Goal: Task Accomplishment & Management: Use online tool/utility

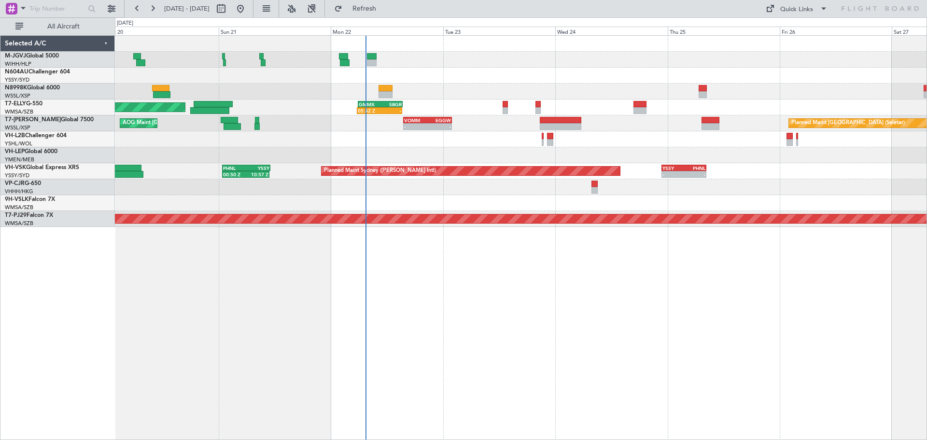
click at [459, 154] on div at bounding box center [520, 155] width 811 height 16
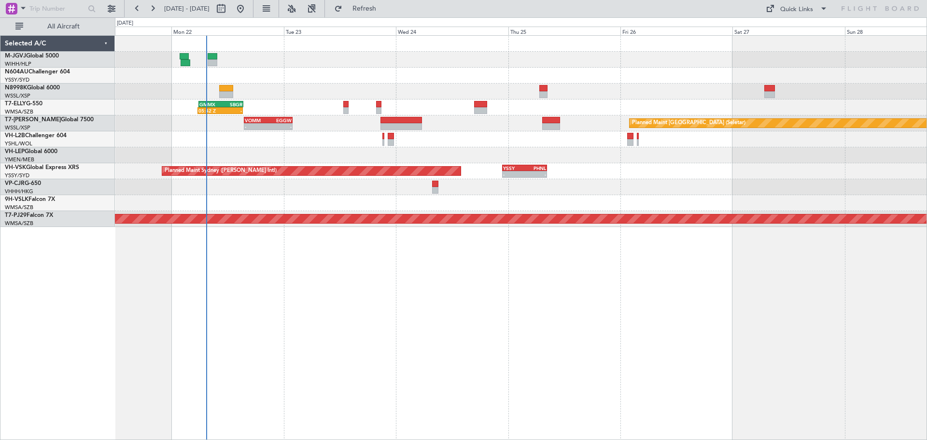
click at [604, 79] on div "05:42 Z - GMMX 05:50 Z SBGR 15:25 Z [PERSON_NAME] [GEOGRAPHIC_DATA] (Dubai Intl…" at bounding box center [520, 131] width 811 height 191
click at [782, 12] on div "Quick Links" at bounding box center [796, 10] width 33 height 10
click at [651, 95] on div at bounding box center [463, 220] width 927 height 440
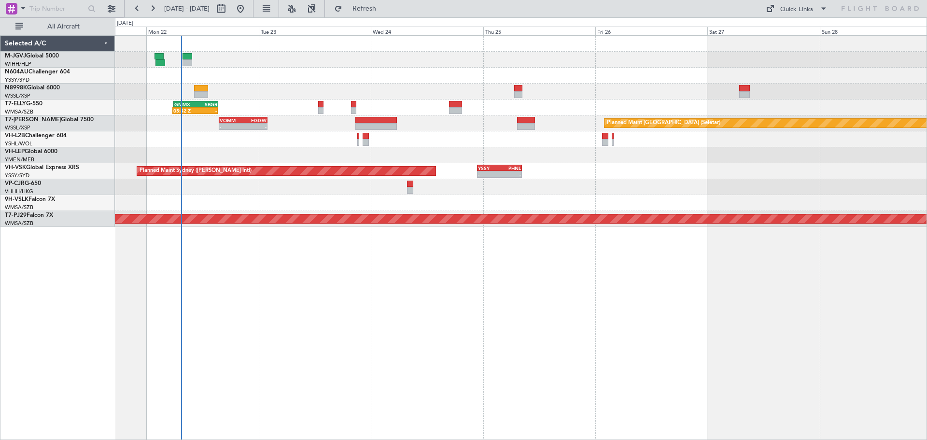
click at [533, 116] on div "05:42 Z - GMMX 05:50 Z SBGR 15:25 Z [PERSON_NAME] [GEOGRAPHIC_DATA] (Dubai Intl…" at bounding box center [520, 131] width 811 height 191
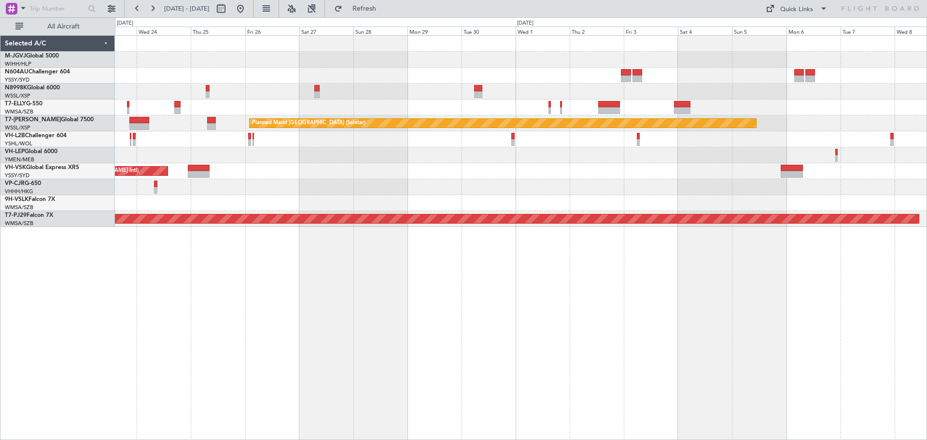
click at [545, 112] on div "[PERSON_NAME] [GEOGRAPHIC_DATA] (Dubai Intl) Planned Maint [GEOGRAPHIC_DATA] ([…" at bounding box center [520, 131] width 811 height 191
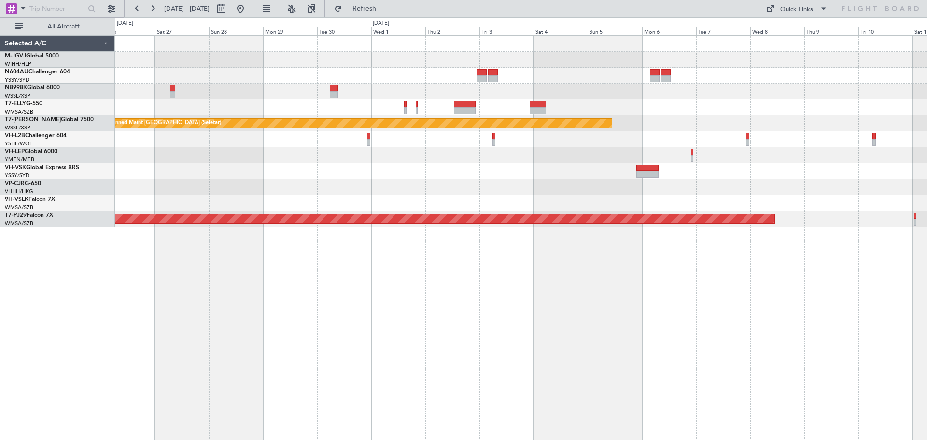
click at [596, 109] on div "Planned Maint [GEOGRAPHIC_DATA] (Seletar) Planned Maint Sydney ([PERSON_NAME] I…" at bounding box center [520, 131] width 811 height 191
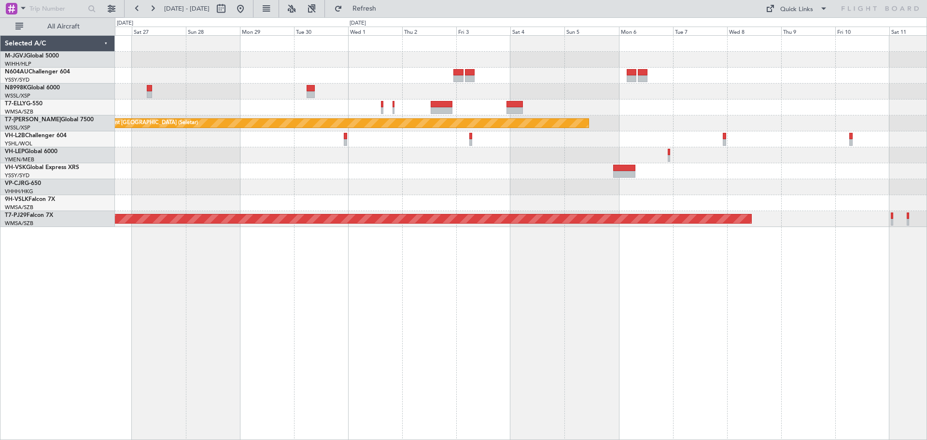
click at [500, 130] on div "Planned Maint [GEOGRAPHIC_DATA] (Seletar) Planned Maint Sydney ([PERSON_NAME] I…" at bounding box center [520, 131] width 811 height 191
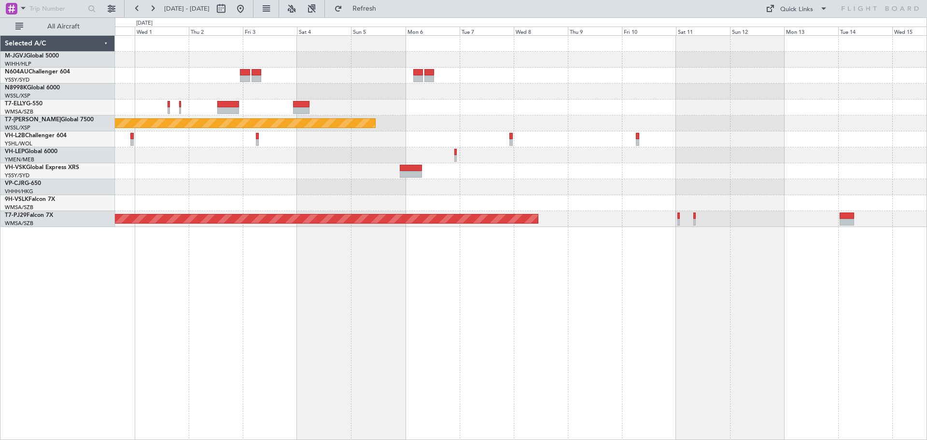
click at [434, 116] on div "Planned Maint [GEOGRAPHIC_DATA] (Seletar) Planned Maint [GEOGRAPHIC_DATA] (Sult…" at bounding box center [520, 131] width 811 height 191
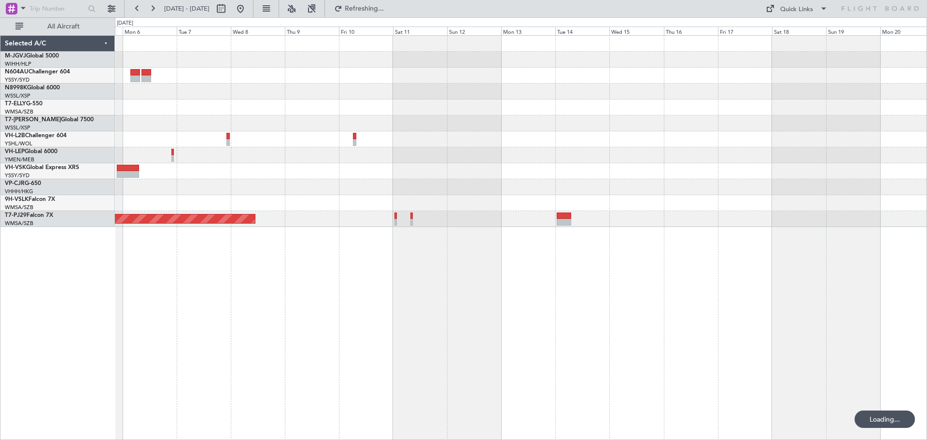
click at [469, 129] on div "Planned Maint [GEOGRAPHIC_DATA] (Seletar) Planned Maint [GEOGRAPHIC_DATA] (Sult…" at bounding box center [520, 131] width 811 height 191
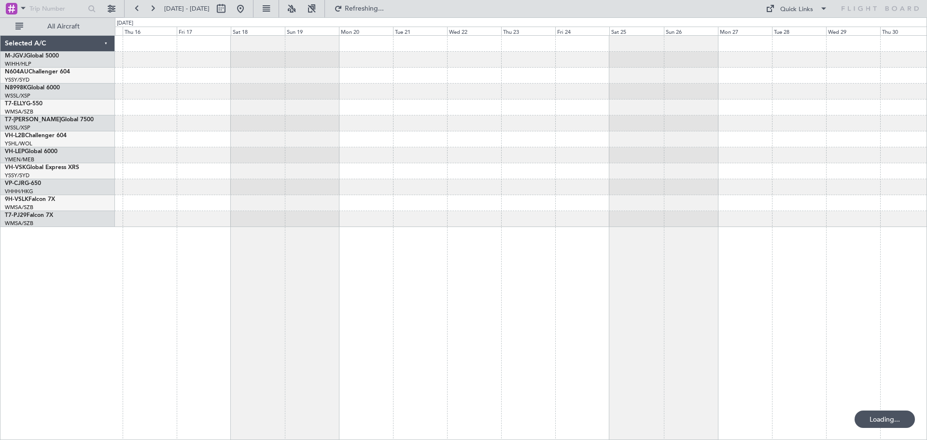
click at [445, 114] on div at bounding box center [520, 107] width 811 height 16
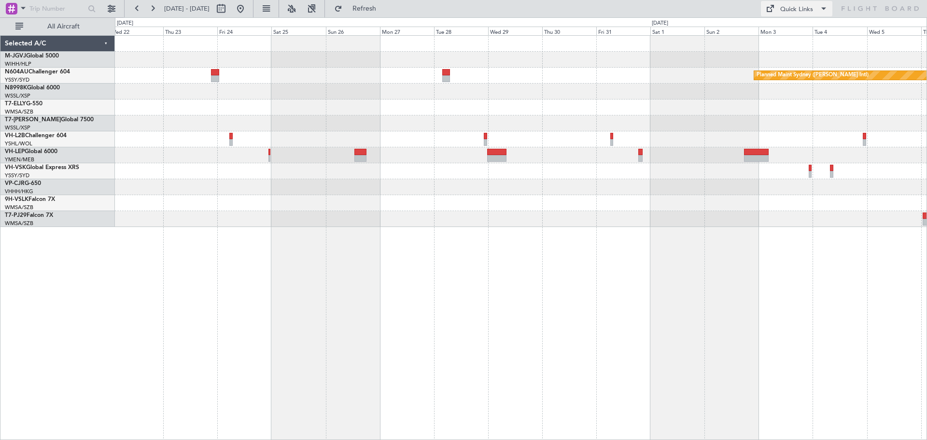
click at [798, 9] on div "Quick Links" at bounding box center [796, 10] width 33 height 10
click at [781, 33] on button "Trip Builder" at bounding box center [797, 31] width 72 height 23
click at [48, 55] on link "M-JGVJ Global 5000" at bounding box center [32, 56] width 54 height 6
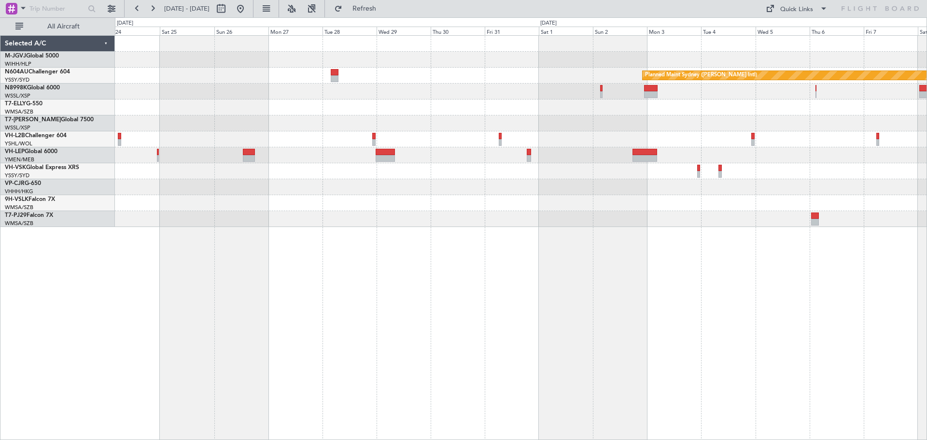
click at [718, 110] on div at bounding box center [520, 107] width 811 height 16
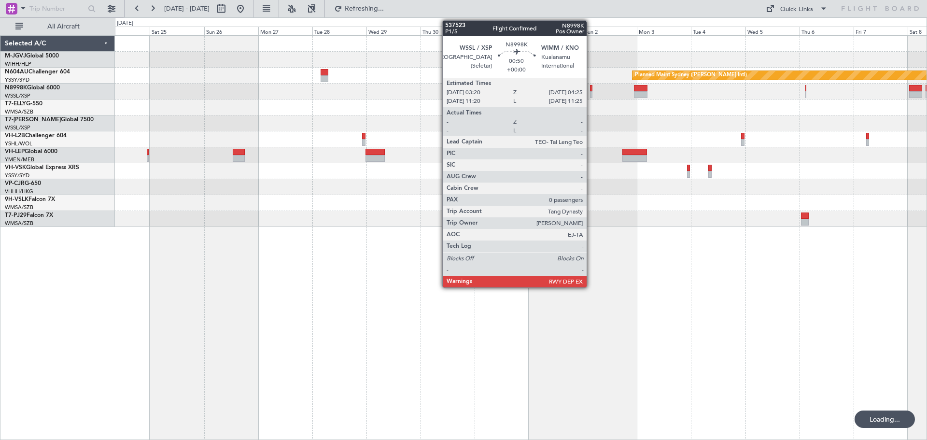
click at [591, 91] on div at bounding box center [591, 88] width 3 height 7
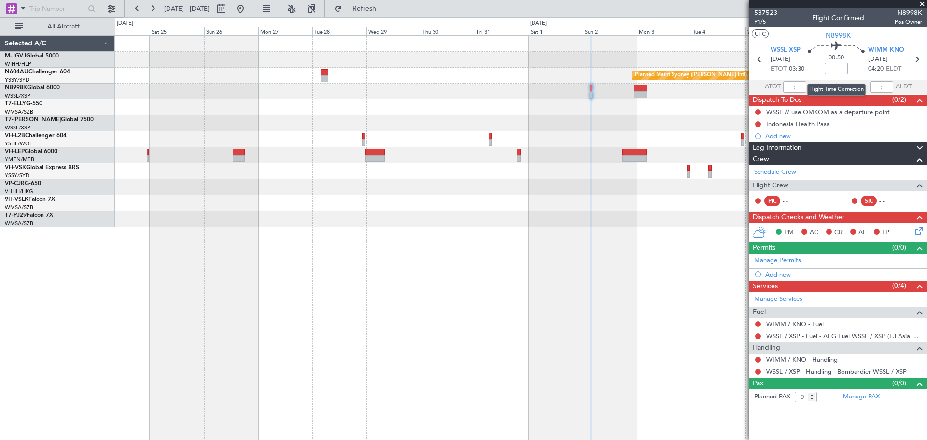
click at [843, 70] on input at bounding box center [835, 69] width 23 height 12
type input "+00:10"
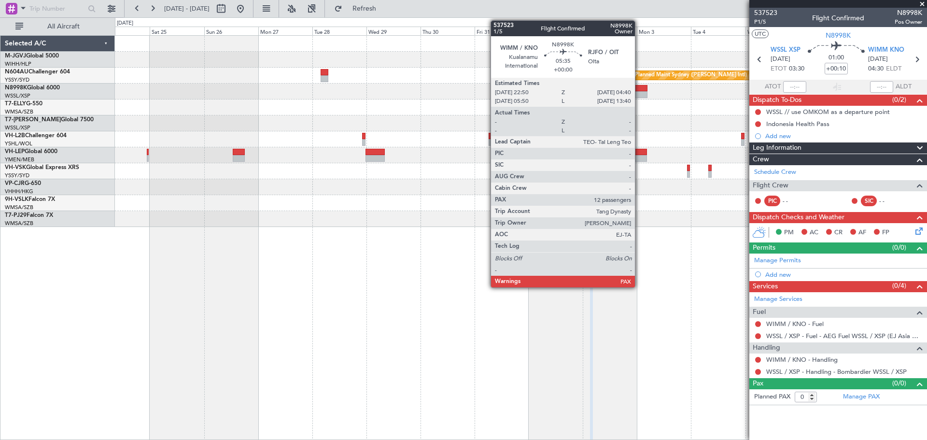
click at [639, 90] on div at bounding box center [641, 88] width 14 height 7
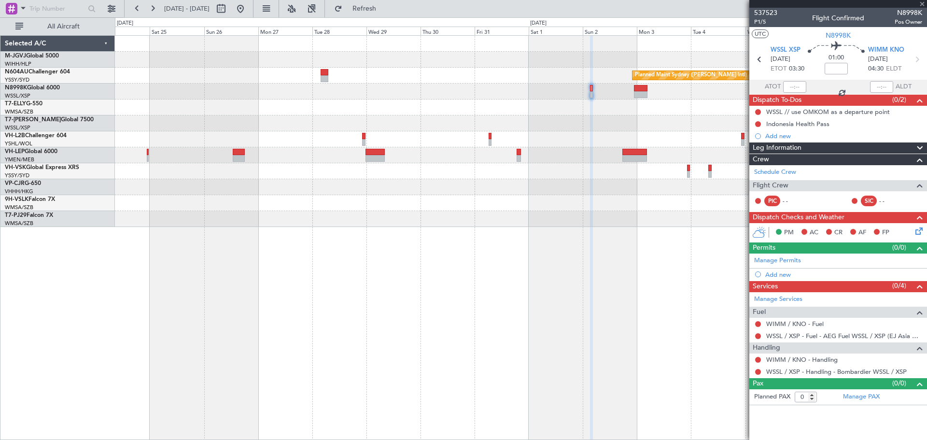
type input "12"
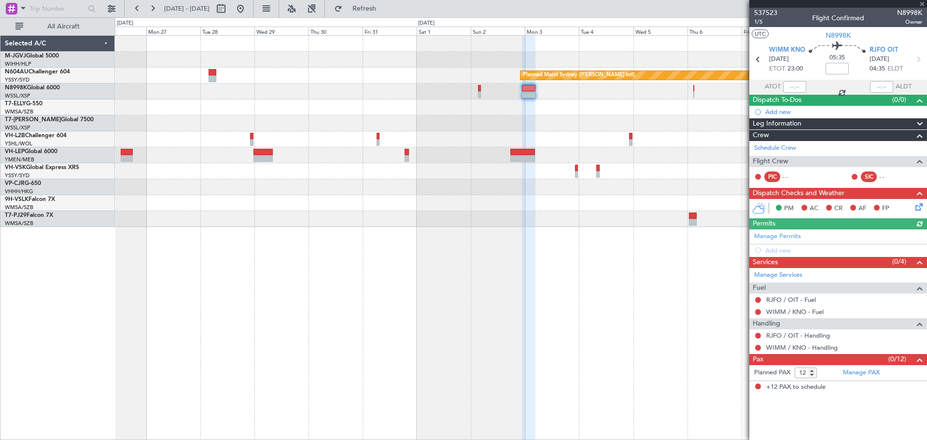
click at [536, 125] on div at bounding box center [520, 123] width 811 height 16
